Goal: Information Seeking & Learning: Learn about a topic

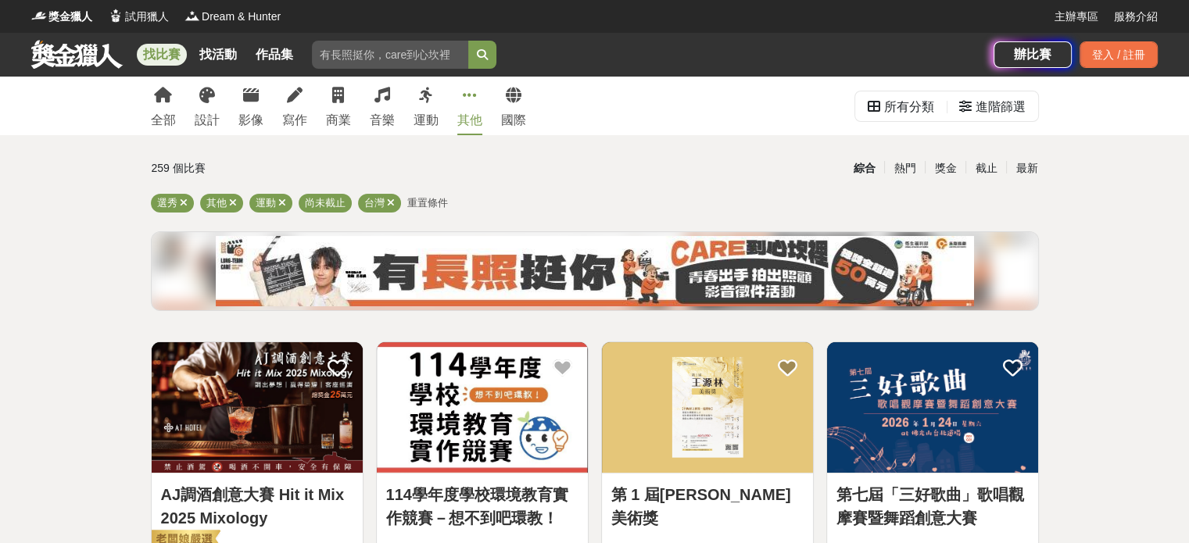
click at [450, 124] on div "全部 設計 影像 寫作 商業 音樂 運動 其他 國際" at bounding box center [339, 106] width 394 height 59
click at [435, 120] on div "運動" at bounding box center [426, 120] width 25 height 19
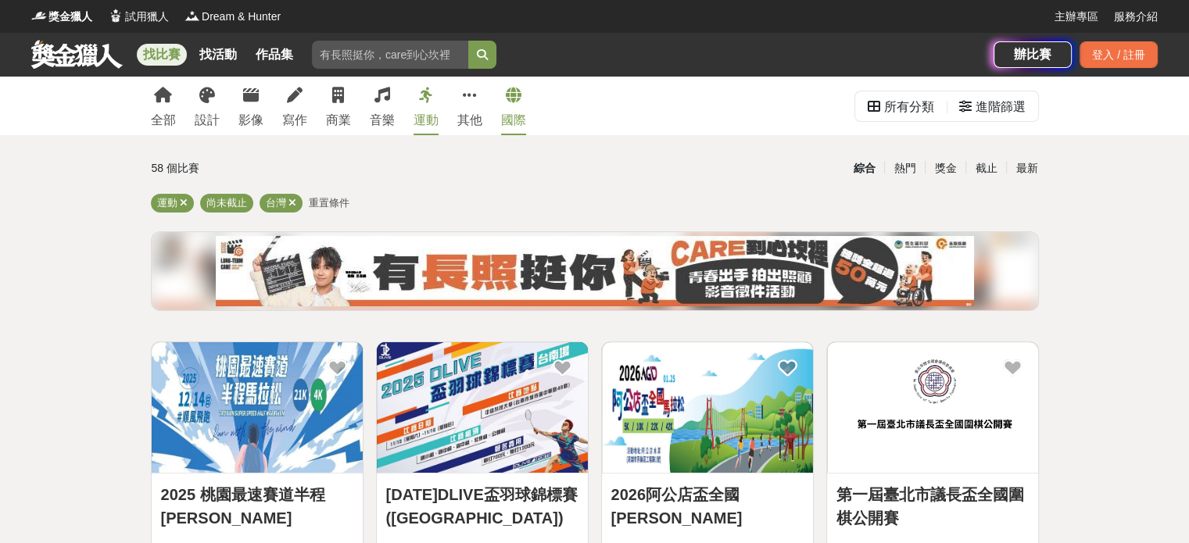
click at [503, 101] on link "國際" at bounding box center [513, 106] width 25 height 59
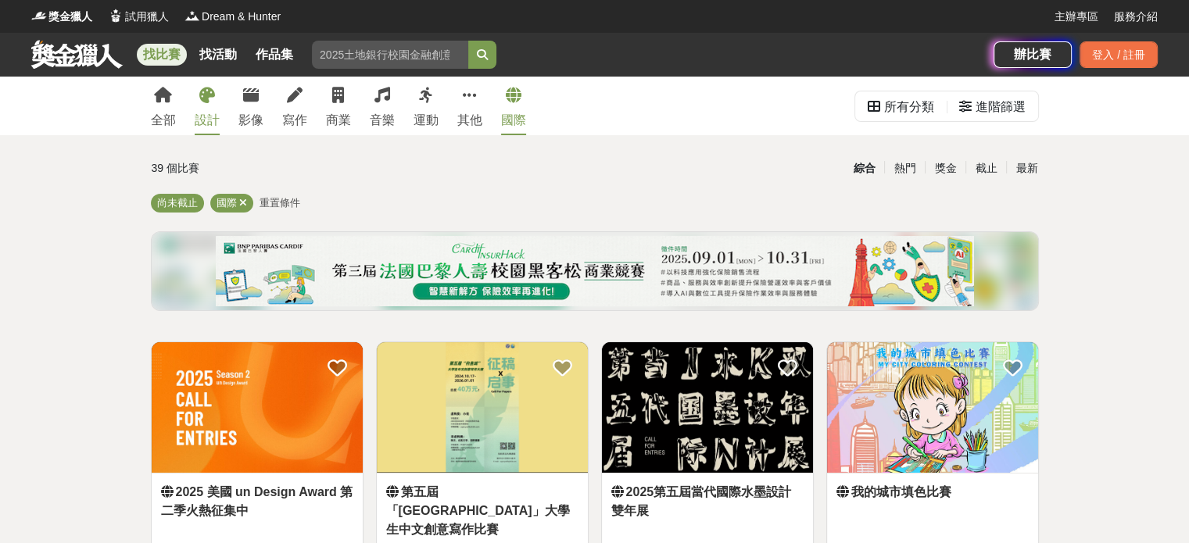
click at [200, 106] on link "設計" at bounding box center [207, 106] width 25 height 59
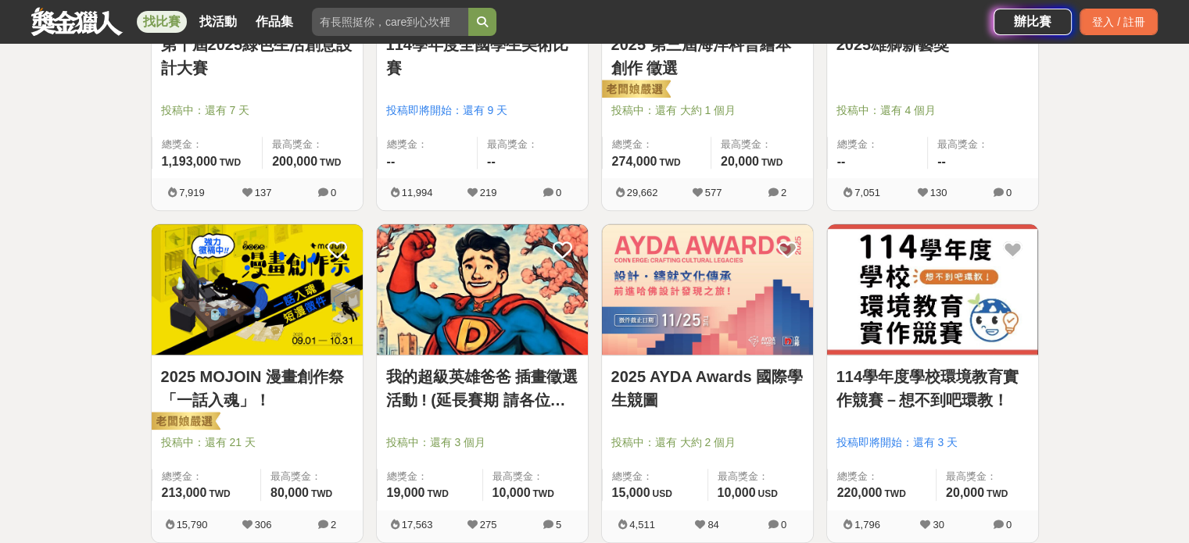
scroll to position [547, 0]
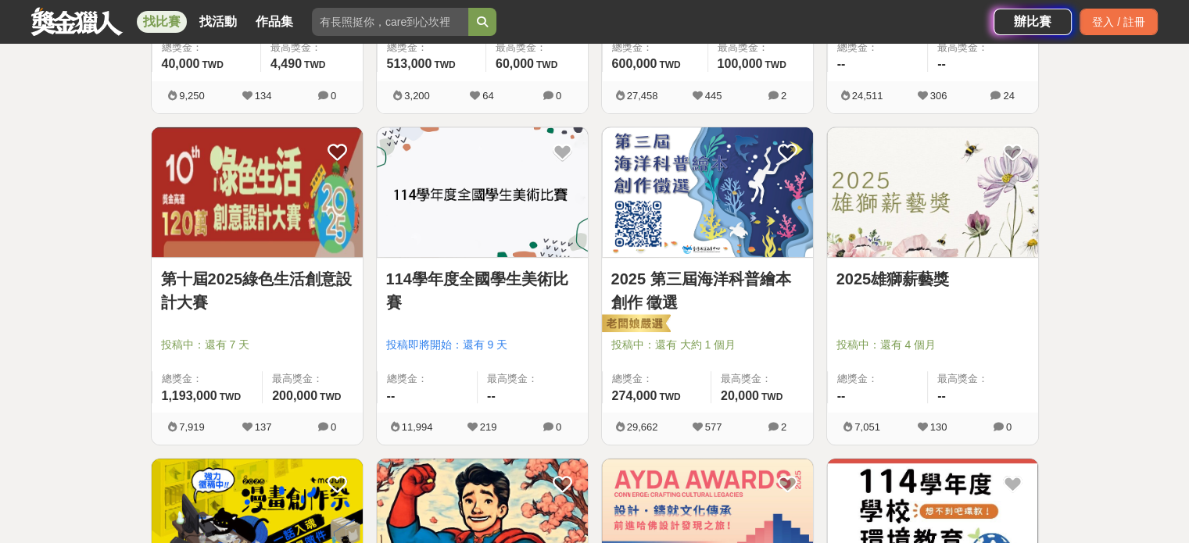
drag, startPoint x: 879, startPoint y: 315, endPoint x: 857, endPoint y: 271, distance: 48.9
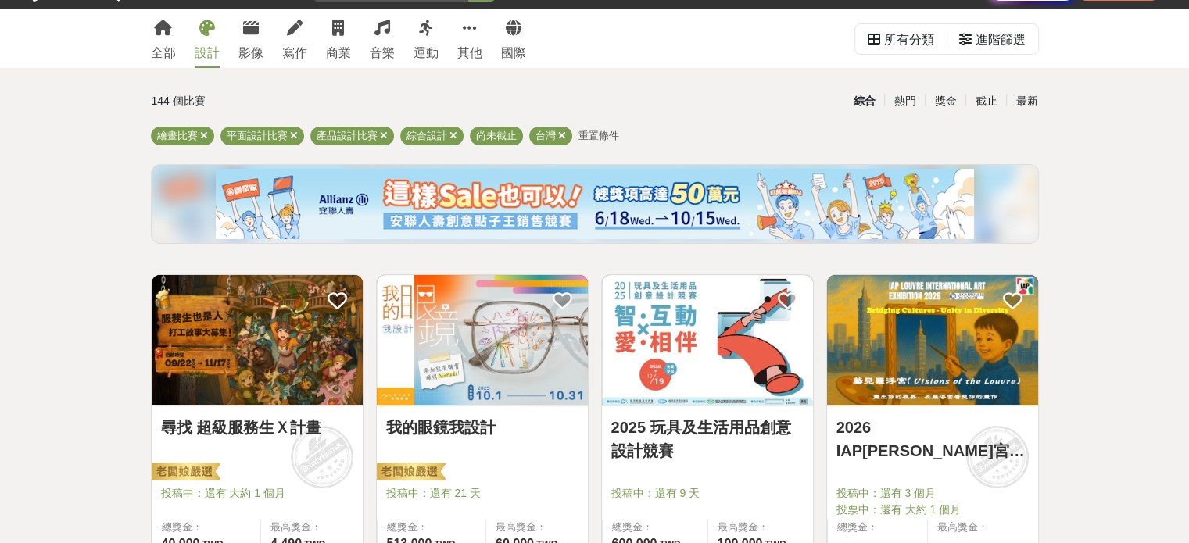
scroll to position [0, 0]
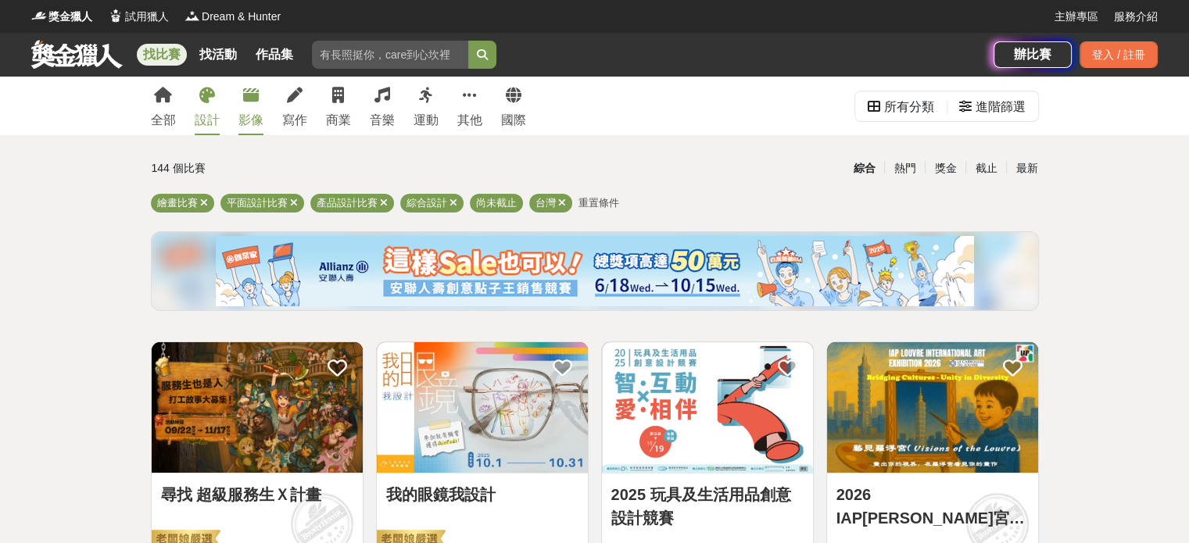
click at [258, 113] on div "影像" at bounding box center [250, 120] width 25 height 19
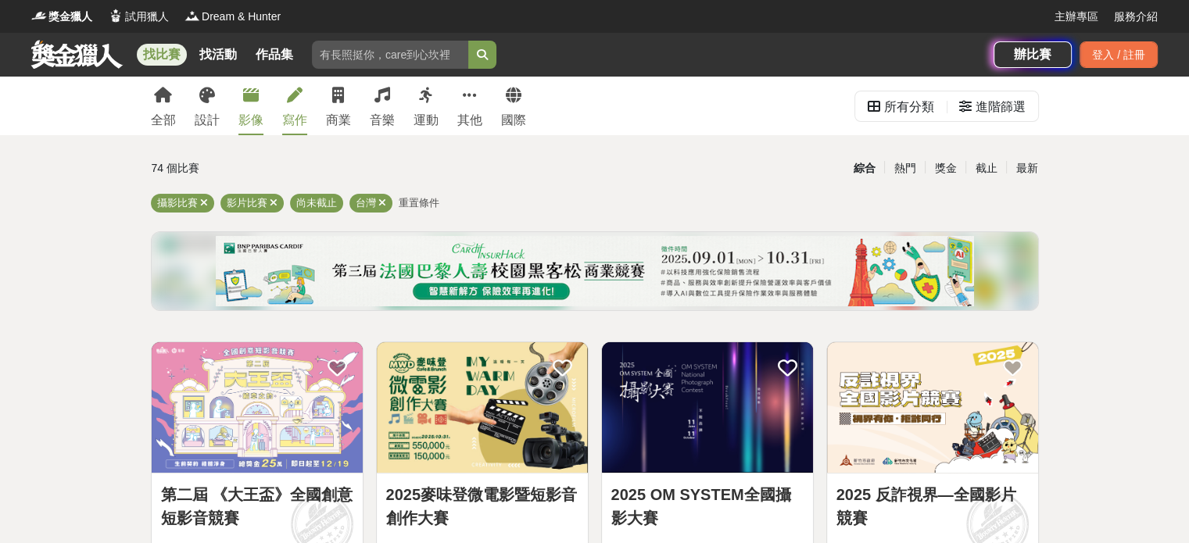
click at [297, 134] on link "寫作" at bounding box center [294, 106] width 25 height 59
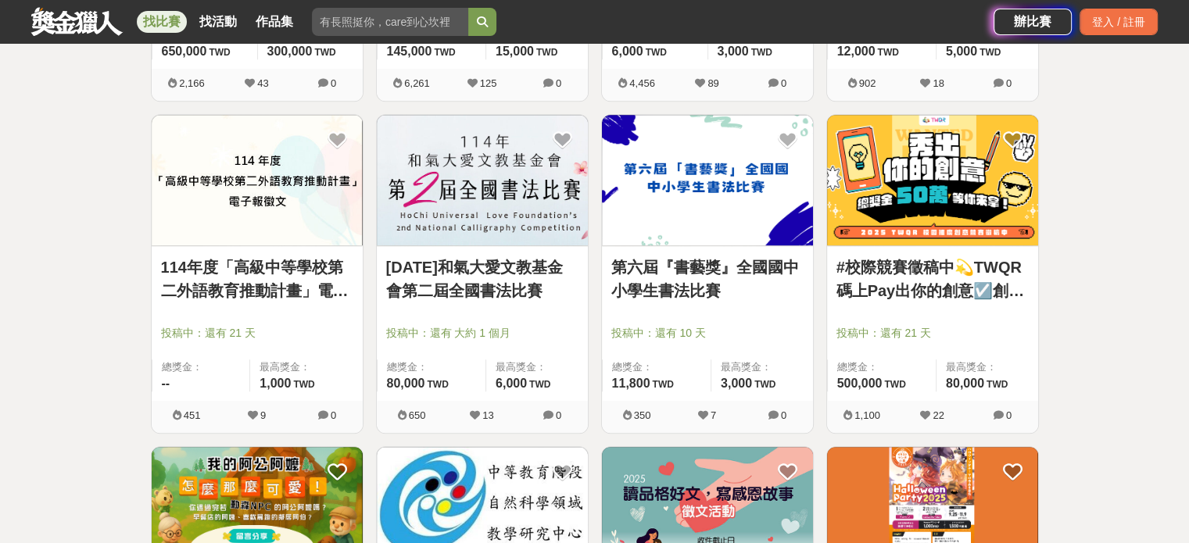
scroll to position [1251, 0]
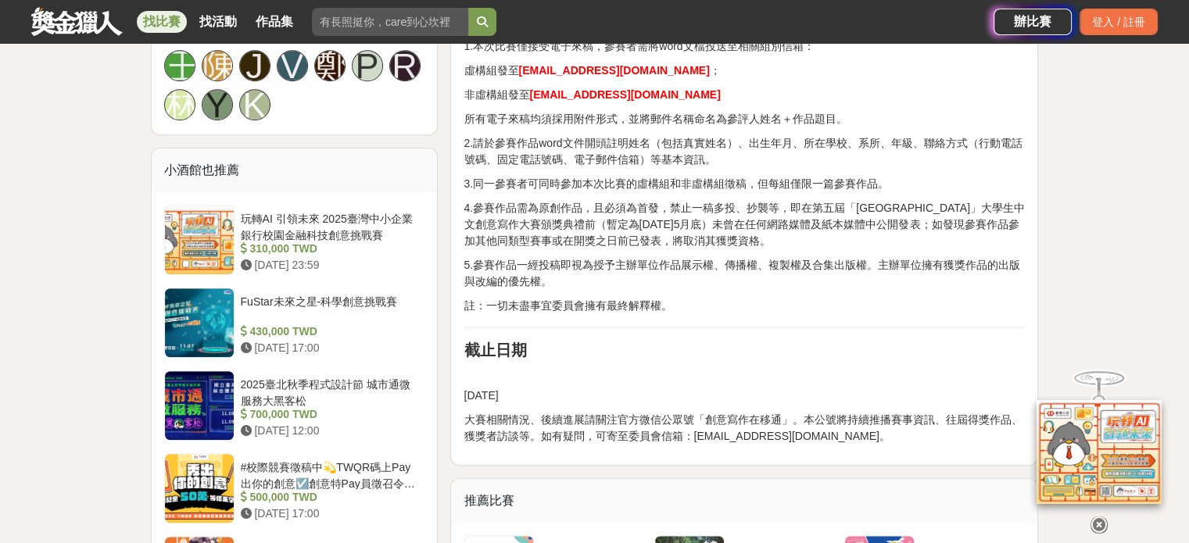
scroll to position [1485, 0]
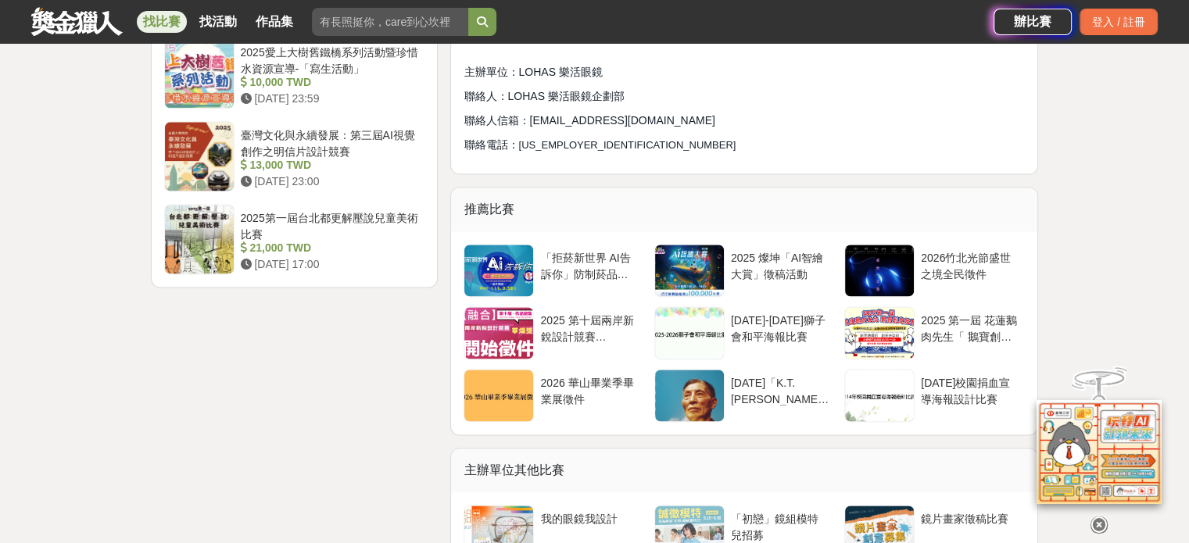
scroll to position [2345, 0]
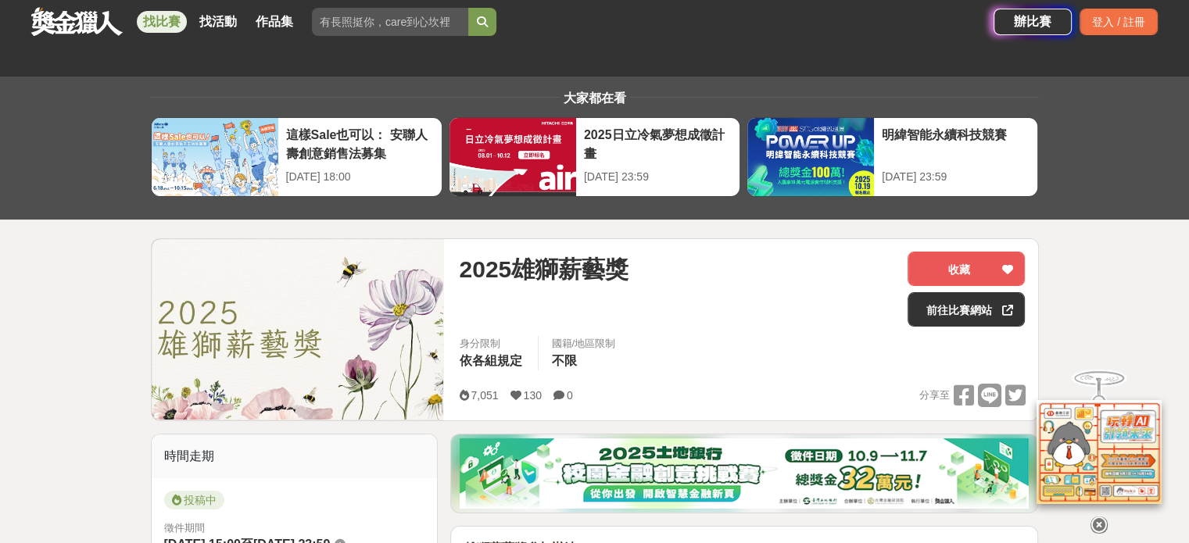
scroll to position [391, 0]
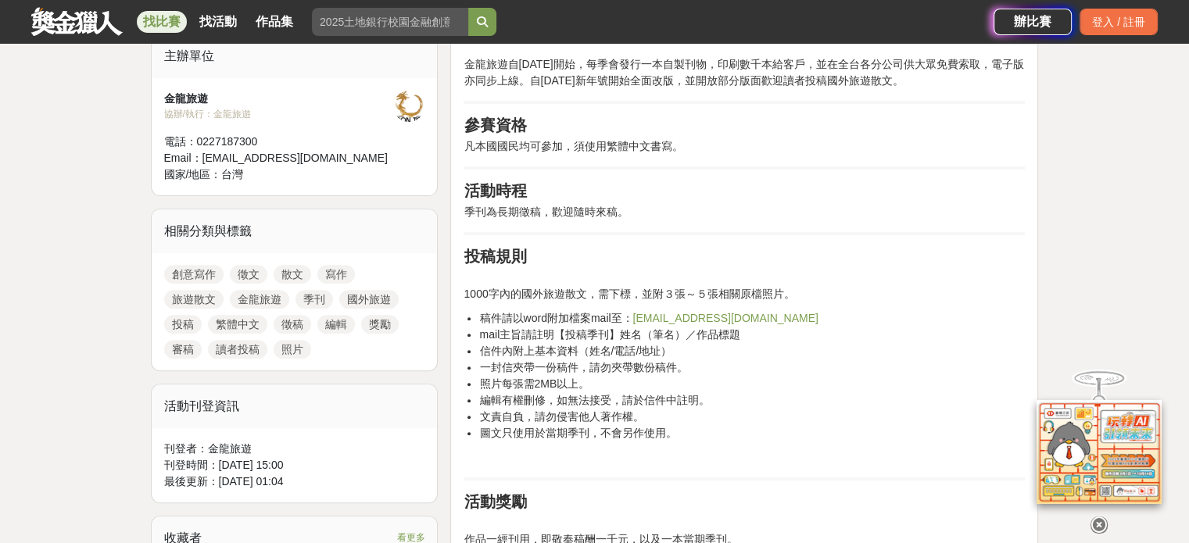
scroll to position [547, 0]
drag, startPoint x: 555, startPoint y: 299, endPoint x: 514, endPoint y: 296, distance: 41.5
click at [514, 296] on p "1000字內的國外旅遊散文，需下標，並附３張～５張相關原檔照片。" at bounding box center [744, 285] width 561 height 33
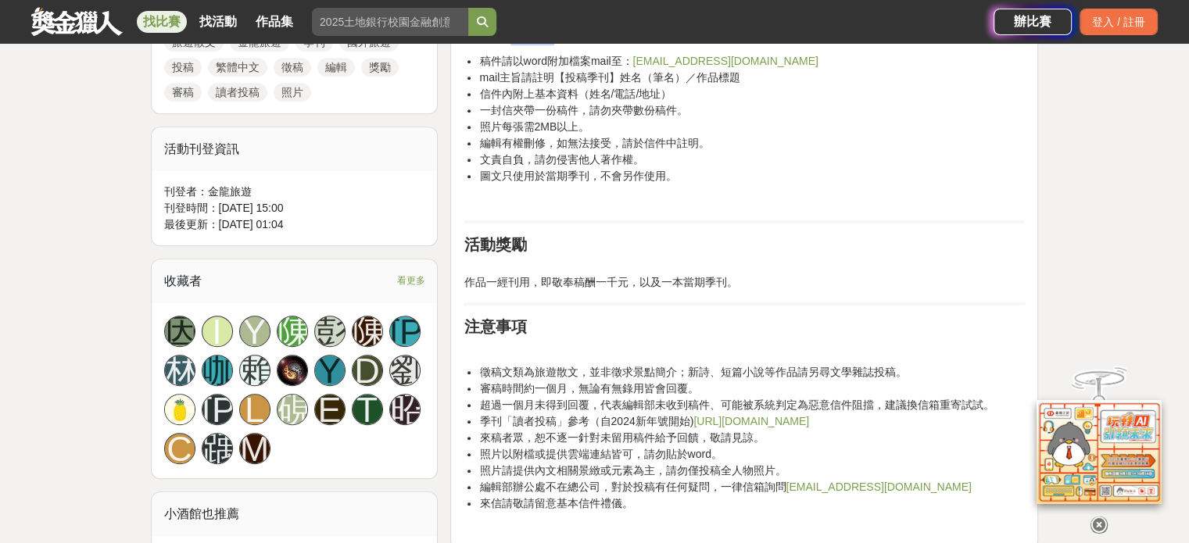
scroll to position [860, 0]
